Goal: Task Accomplishment & Management: Use online tool/utility

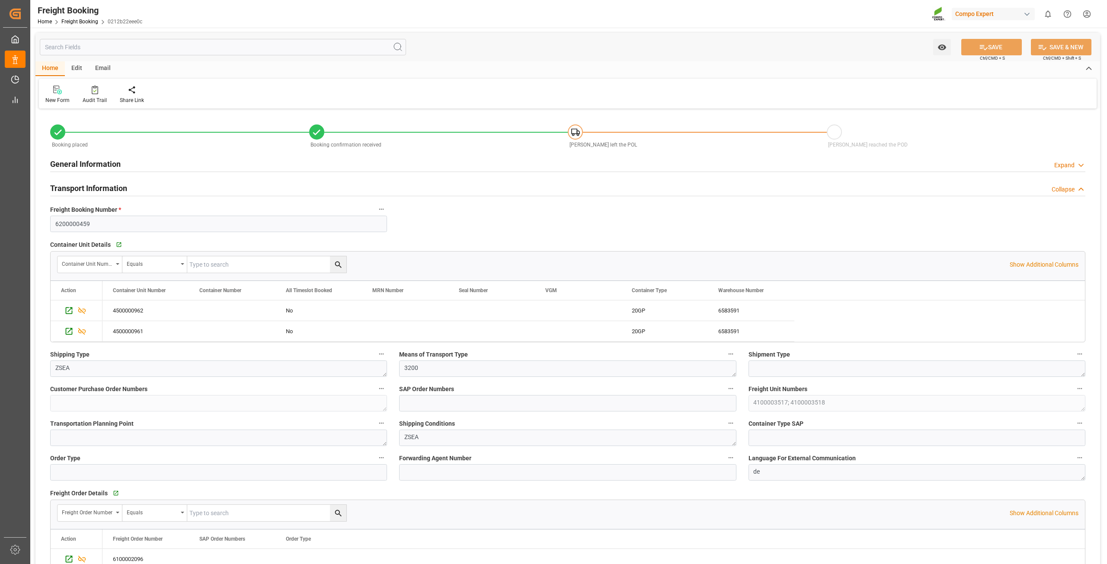
scroll to position [432, 0]
